Goal: Find specific page/section: Find specific page/section

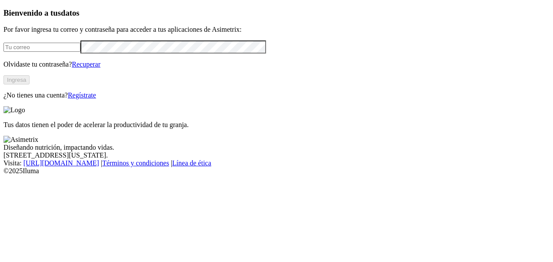
click at [80, 52] on input "email" at bounding box center [41, 47] width 77 height 9
type input "[PERSON_NAME][EMAIL_ADDRESS][PERSON_NAME][DOMAIN_NAME]"
click at [30, 84] on button "Ingresa" at bounding box center [16, 79] width 26 height 9
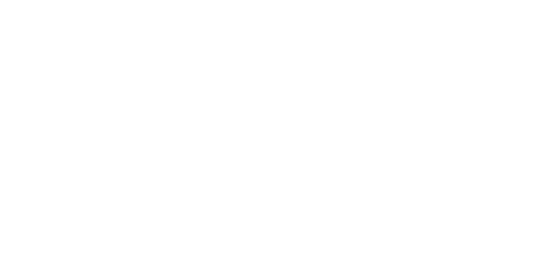
click at [20, 15] on icon at bounding box center [16, 177] width 27 height 348
